Goal: Ask a question: Seek information or help from site administrators or community

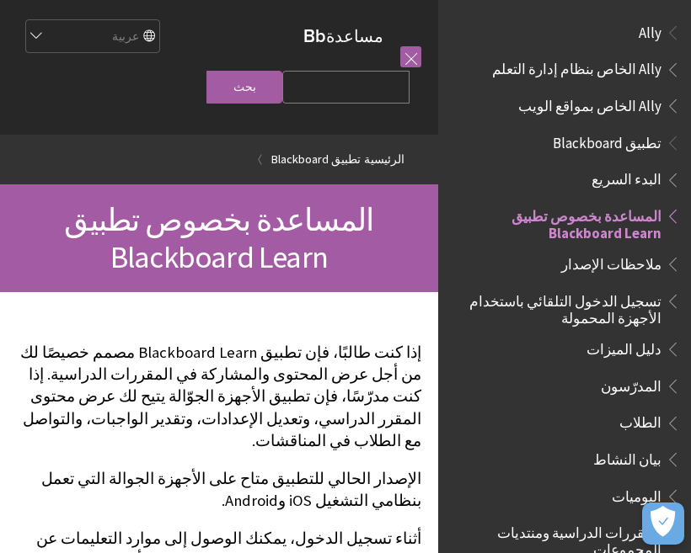
click at [365, 104] on input "Search Query" at bounding box center [345, 87] width 127 height 33
type input "تغيير الاسم"
click at [263, 80] on input "بحث" at bounding box center [244, 87] width 76 height 33
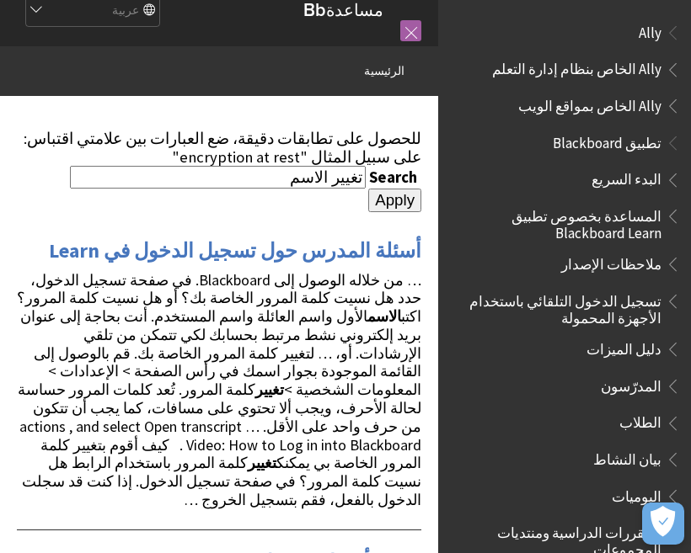
scroll to position [25, 0]
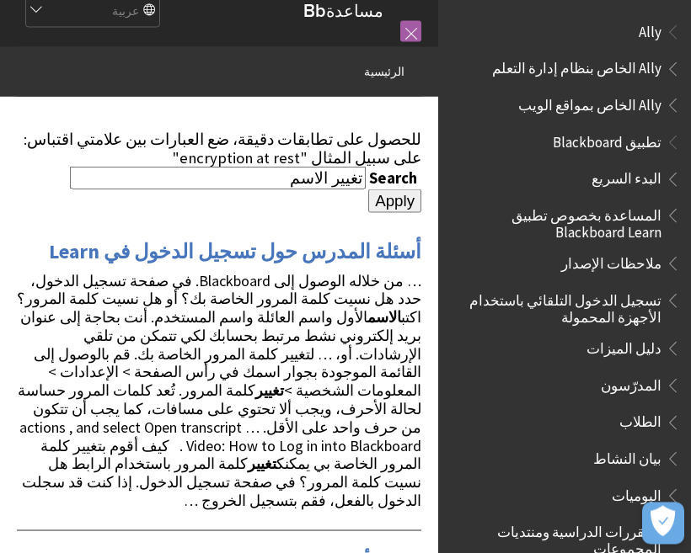
click at [615, 446] on span "بيان النشاط" at bounding box center [627, 457] width 68 height 23
click at [596, 412] on span "الطلاب" at bounding box center [569, 423] width 224 height 29
